Goal: Task Accomplishment & Management: Manage account settings

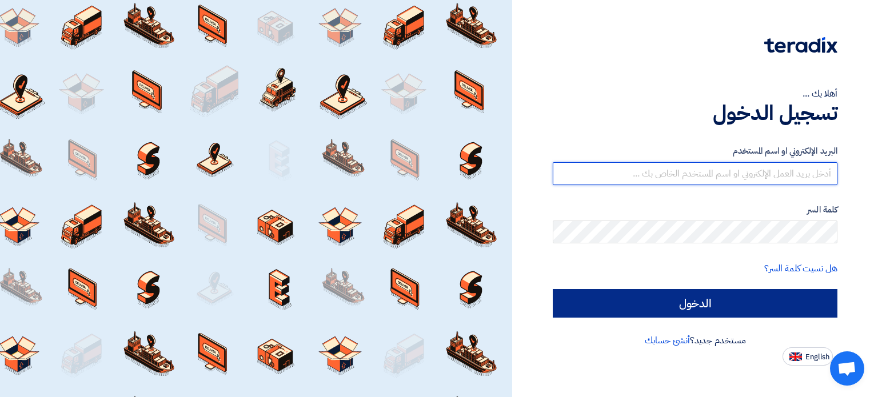
type input "[EMAIL_ADDRESS][DOMAIN_NAME]"
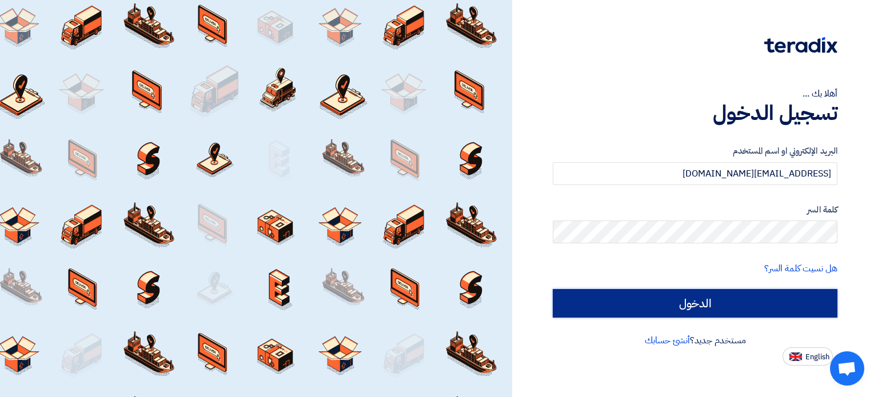
click at [672, 310] on input "الدخول" at bounding box center [694, 303] width 285 height 29
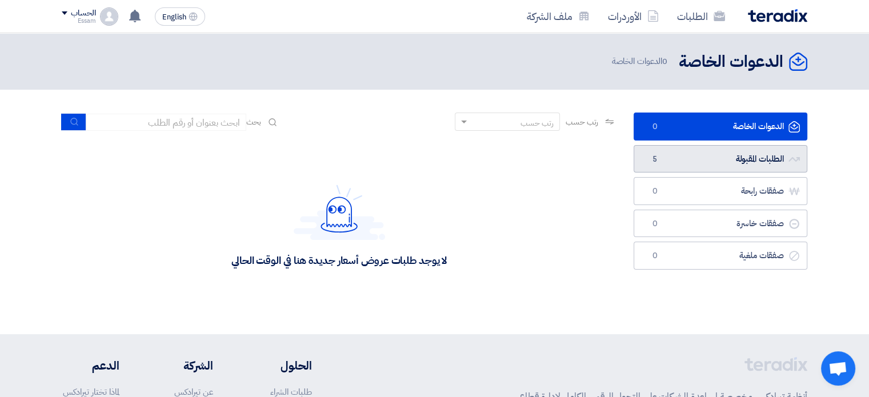
click at [695, 158] on link "الطلبات المقبولة الطلبات المقبولة 5" at bounding box center [721, 159] width 174 height 28
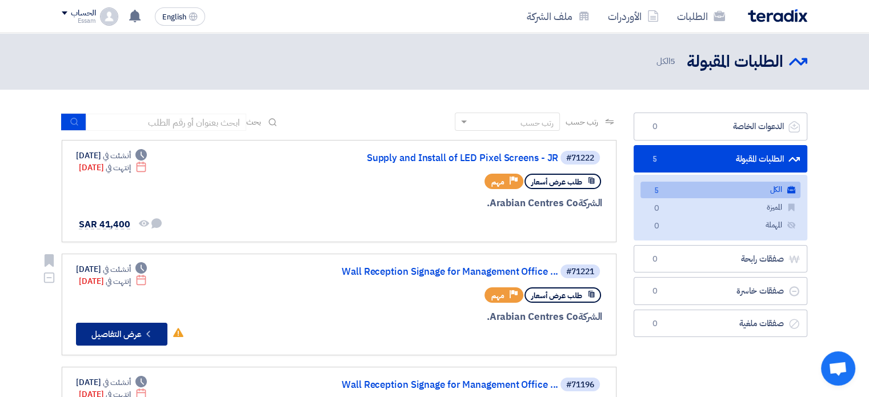
click at [126, 334] on button "Check details عرض التفاصيل" at bounding box center [121, 334] width 91 height 23
